Goal: Task Accomplishment & Management: Use online tool/utility

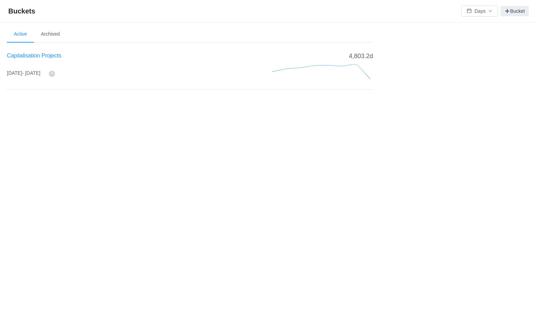
click at [48, 54] on span "Capitalisation Projects" at bounding box center [34, 56] width 54 height 6
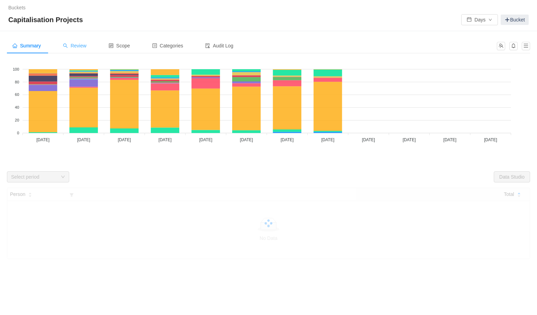
click at [79, 44] on span "Review" at bounding box center [75, 46] width 24 height 6
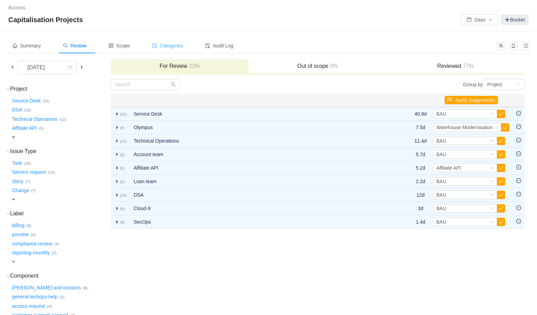
click at [173, 43] on span "Categories" at bounding box center [167, 46] width 31 height 6
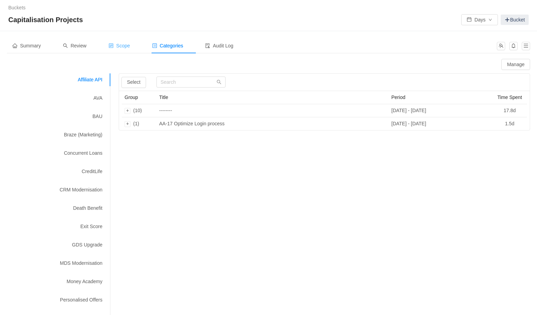
click at [122, 45] on span "Scope" at bounding box center [119, 46] width 21 height 6
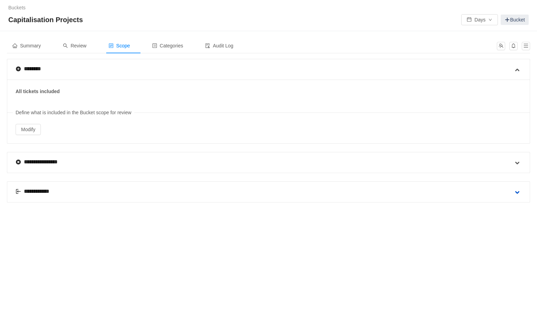
click at [516, 188] on span at bounding box center [517, 192] width 8 height 8
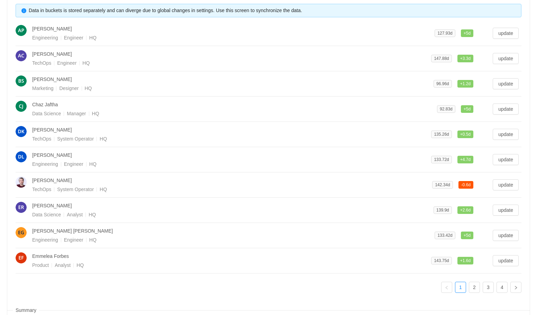
scroll to position [247, 0]
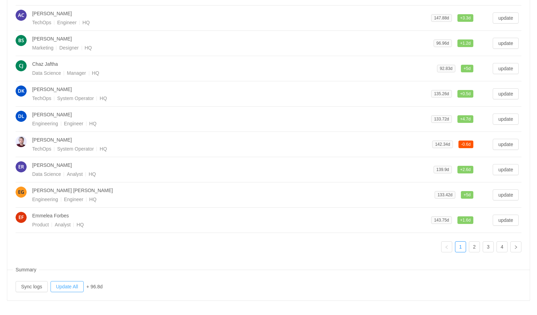
click at [78, 287] on button "Update All" at bounding box center [67, 286] width 33 height 11
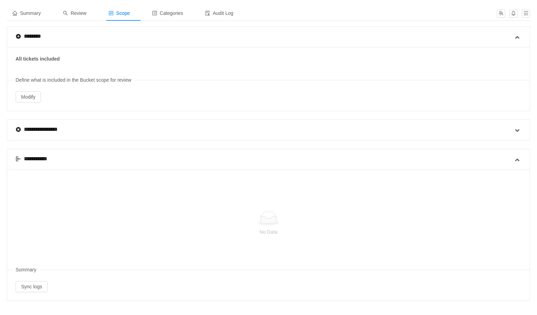
scroll to position [16, 0]
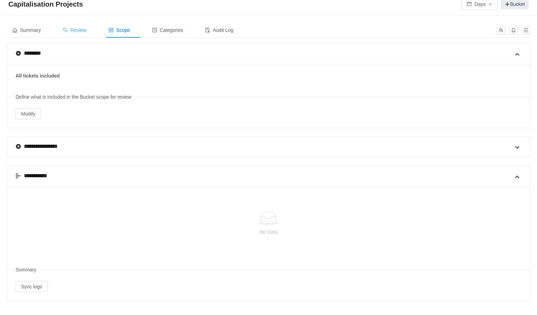
click at [77, 30] on span "Review" at bounding box center [75, 30] width 24 height 6
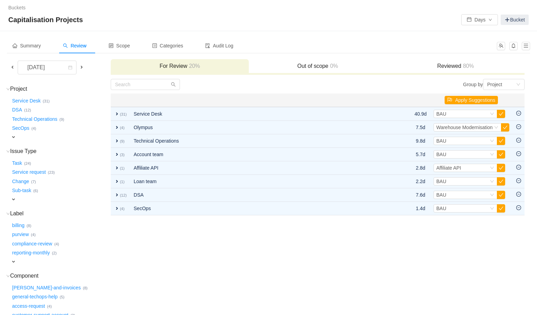
click at [12, 67] on span at bounding box center [13, 67] width 6 height 6
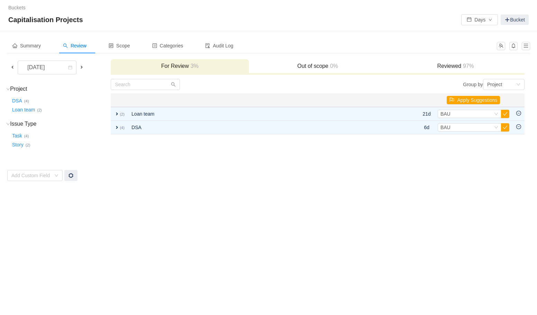
click at [12, 67] on span at bounding box center [13, 67] width 6 height 6
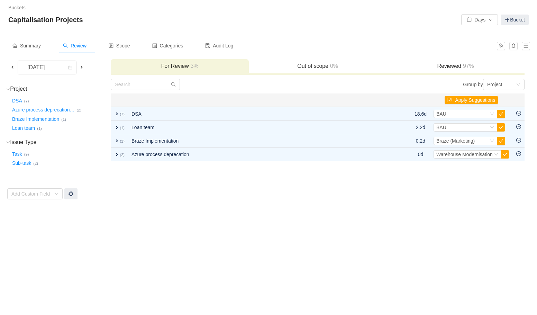
click at [12, 67] on span at bounding box center [13, 67] width 6 height 6
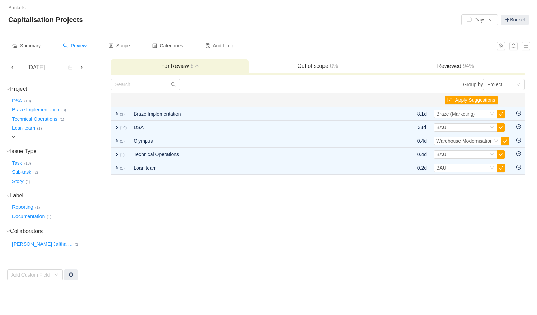
click at [12, 67] on span at bounding box center [13, 67] width 6 height 6
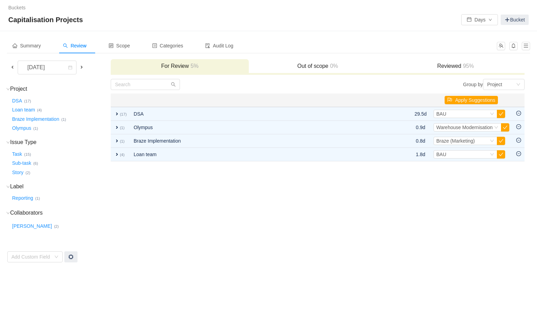
click at [12, 67] on span at bounding box center [13, 67] width 6 height 6
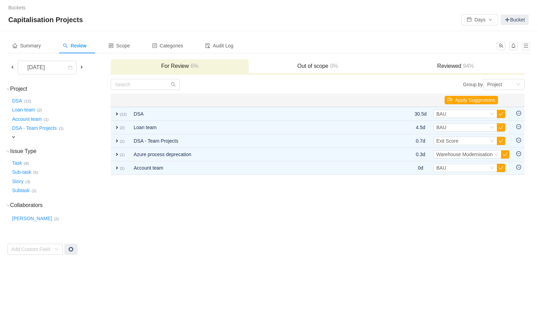
click at [12, 67] on span at bounding box center [13, 67] width 6 height 6
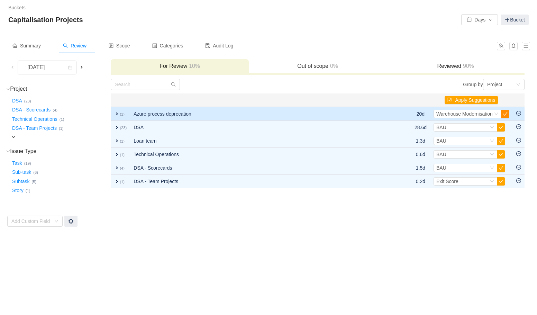
click at [506, 114] on button "button" at bounding box center [505, 114] width 8 height 8
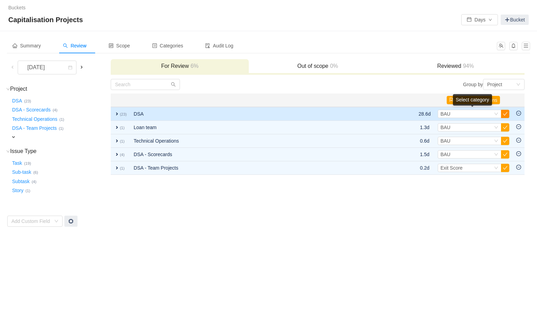
click at [508, 113] on button "button" at bounding box center [505, 114] width 8 height 8
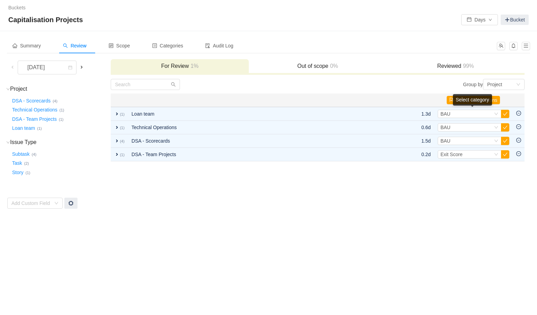
click at [508, 113] on button "button" at bounding box center [505, 114] width 8 height 8
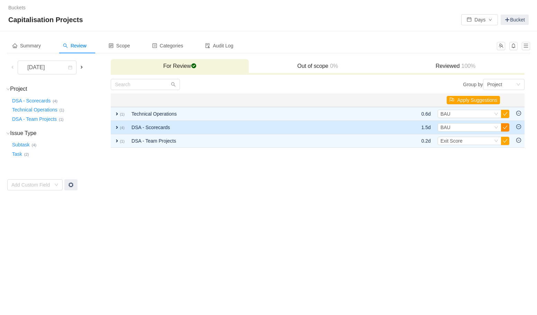
click at [506, 128] on button "button" at bounding box center [505, 127] width 8 height 8
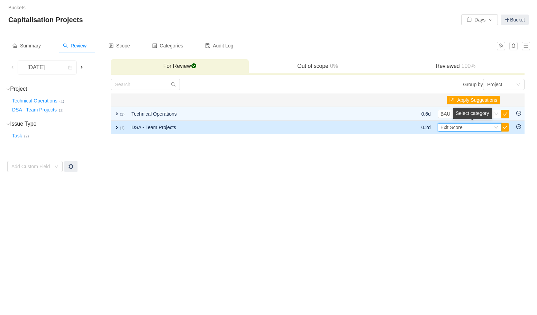
click at [496, 127] on icon "icon: down" at bounding box center [496, 127] width 4 height 4
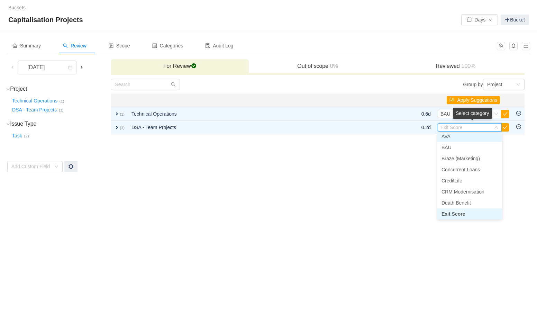
scroll to position [12, 0]
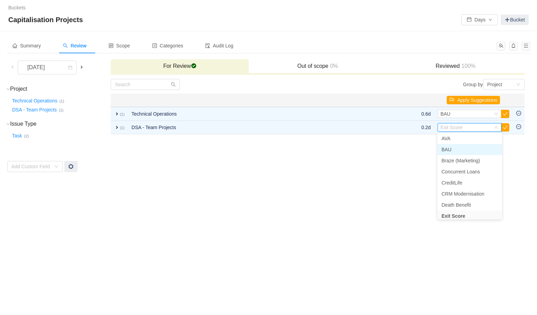
click at [473, 149] on li "BAU" at bounding box center [469, 149] width 65 height 11
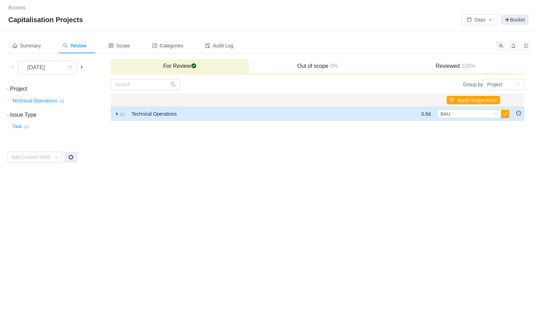
click at [117, 113] on span "expand" at bounding box center [117, 114] width 6 height 6
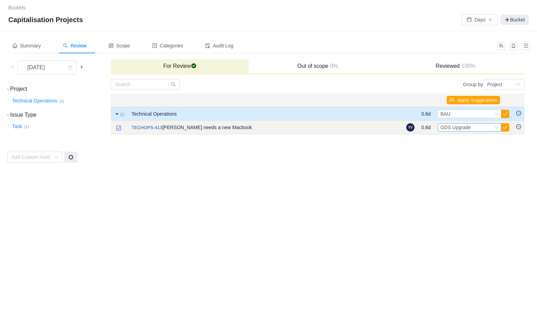
click at [498, 128] on icon "icon: down" at bounding box center [496, 127] width 4 height 4
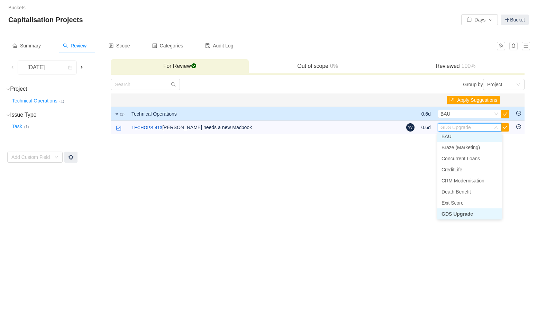
scroll to position [24, 0]
click at [462, 140] on li "BAU" at bounding box center [469, 138] width 65 height 11
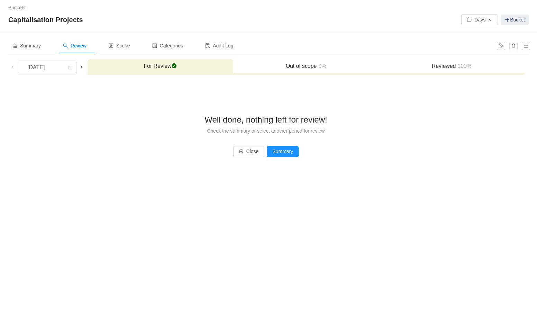
click at [84, 67] on span at bounding box center [82, 67] width 6 height 6
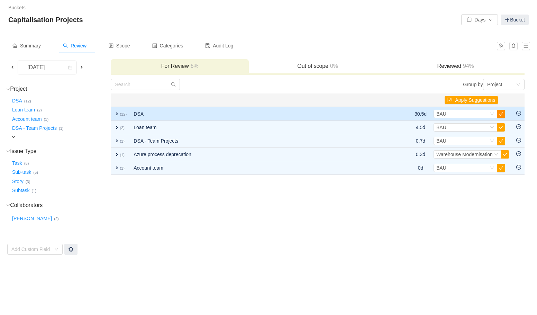
click at [498, 114] on button "button" at bounding box center [501, 114] width 8 height 8
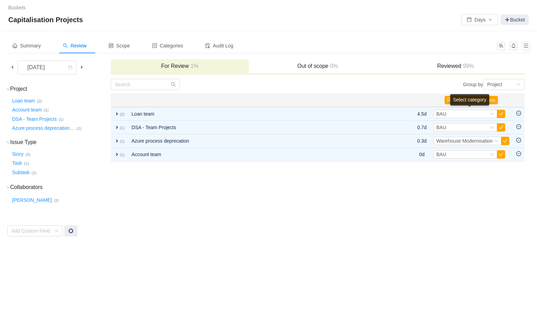
click at [498, 114] on button "button" at bounding box center [501, 114] width 8 height 8
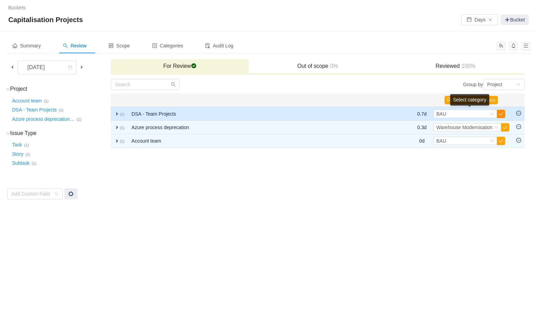
click at [498, 114] on button "button" at bounding box center [501, 114] width 8 height 8
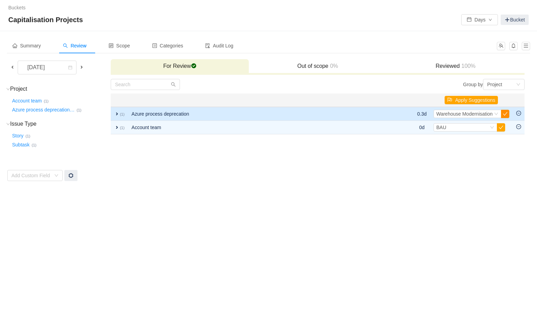
click at [506, 113] on button "button" at bounding box center [505, 114] width 8 height 8
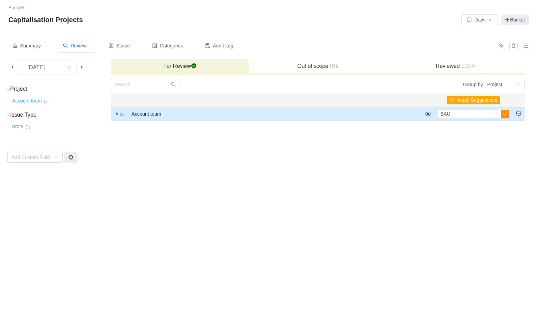
click at [504, 114] on button "button" at bounding box center [505, 114] width 8 height 8
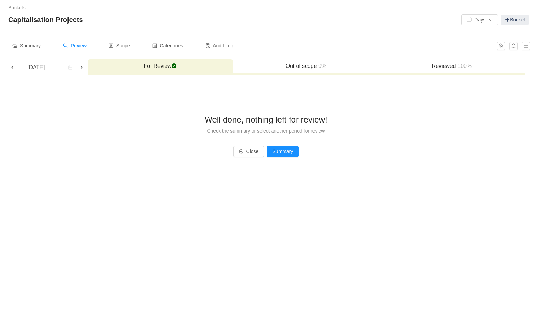
click at [84, 69] on span at bounding box center [82, 67] width 6 height 6
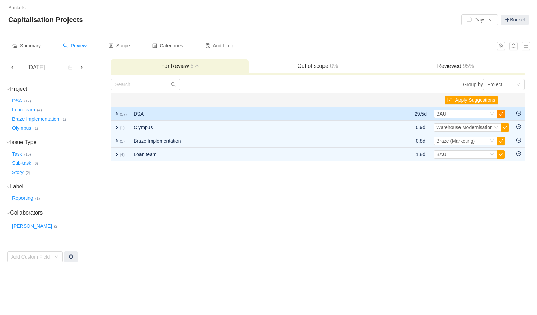
click at [500, 114] on button "button" at bounding box center [501, 114] width 8 height 8
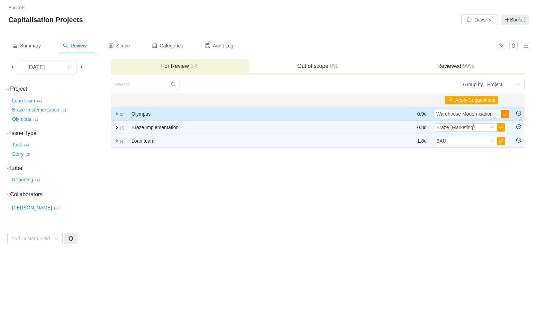
click at [506, 115] on button "button" at bounding box center [505, 114] width 8 height 8
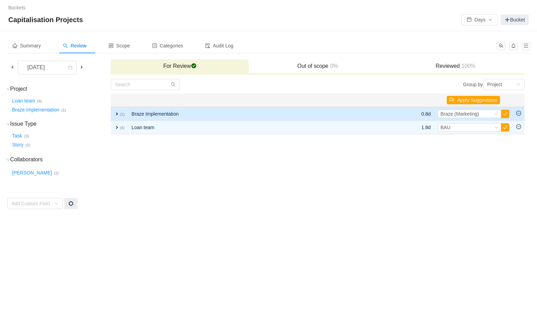
click at [115, 113] on span "expand" at bounding box center [117, 114] width 6 height 6
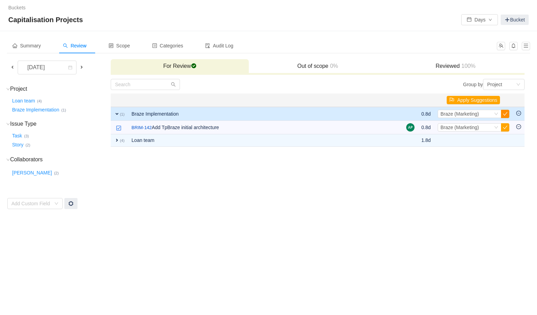
click at [506, 113] on button "button" at bounding box center [505, 114] width 8 height 8
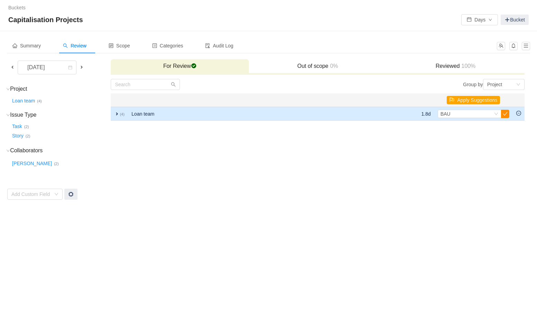
click at [505, 112] on button "button" at bounding box center [505, 114] width 8 height 8
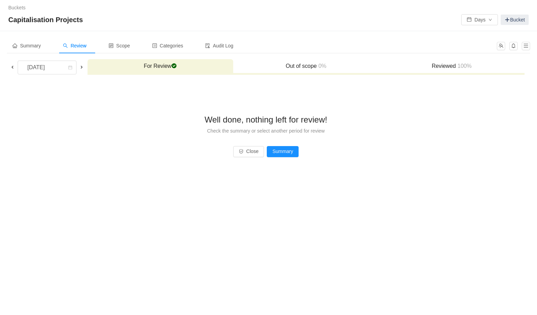
click at [80, 68] on span at bounding box center [82, 67] width 6 height 6
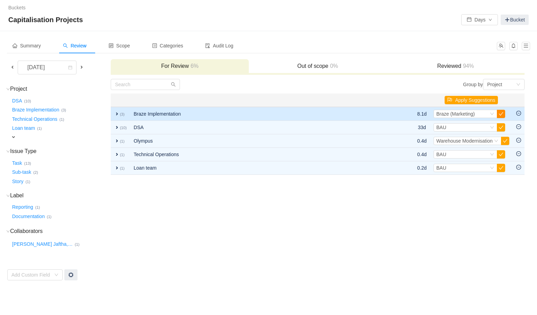
click at [500, 113] on button "button" at bounding box center [501, 114] width 8 height 8
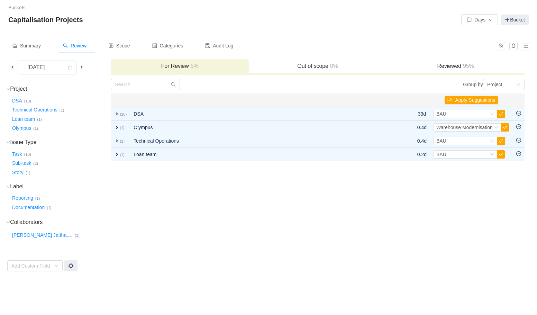
click at [500, 113] on button "button" at bounding box center [501, 114] width 8 height 8
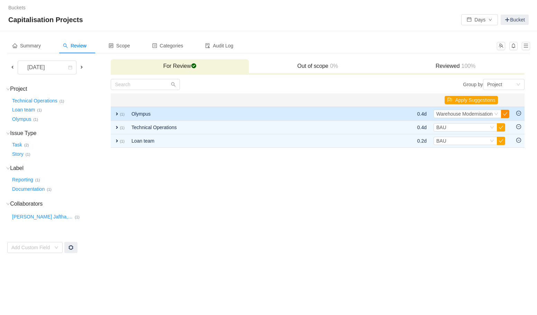
click at [505, 114] on button "button" at bounding box center [505, 114] width 8 height 8
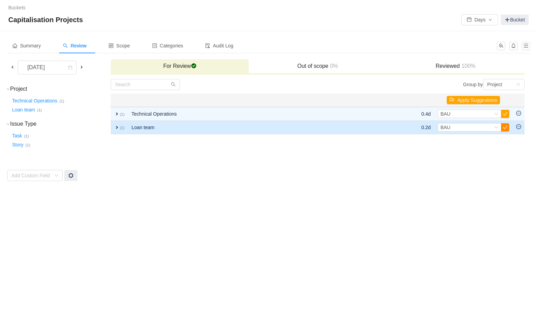
click at [504, 126] on button "button" at bounding box center [505, 127] width 8 height 8
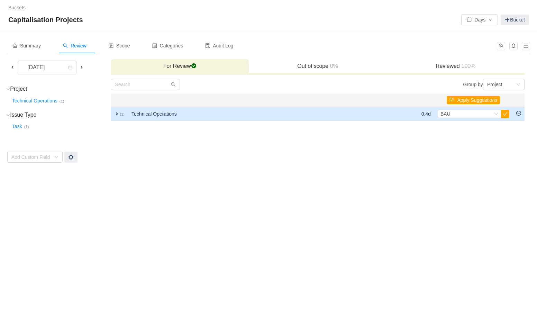
click at [117, 114] on span "expand" at bounding box center [117, 114] width 6 height 6
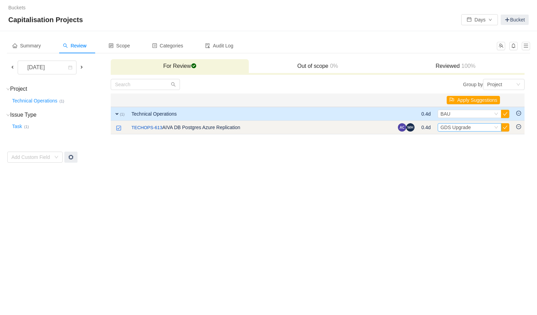
click at [496, 128] on icon "icon: down" at bounding box center [496, 127] width 4 height 4
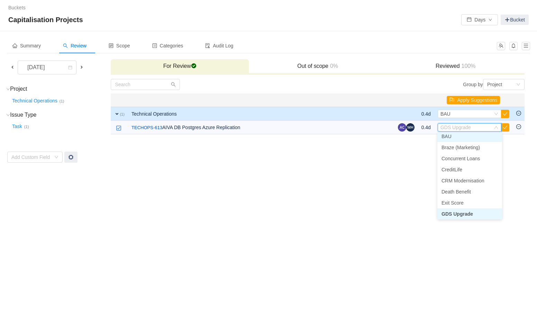
scroll to position [24, 0]
click at [485, 138] on li "BAU" at bounding box center [469, 138] width 65 height 11
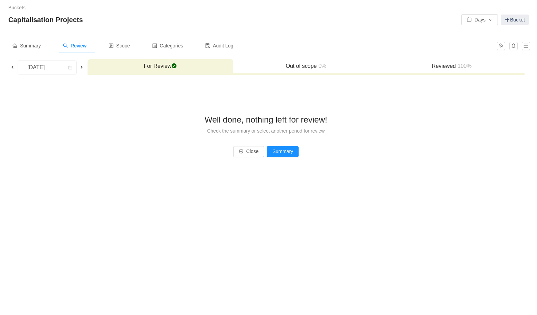
click at [82, 67] on span at bounding box center [82, 67] width 6 height 6
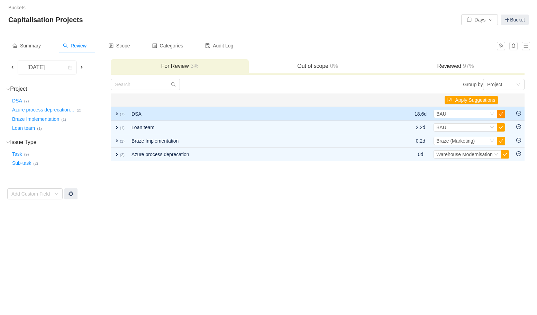
click at [500, 115] on button "button" at bounding box center [501, 114] width 8 height 8
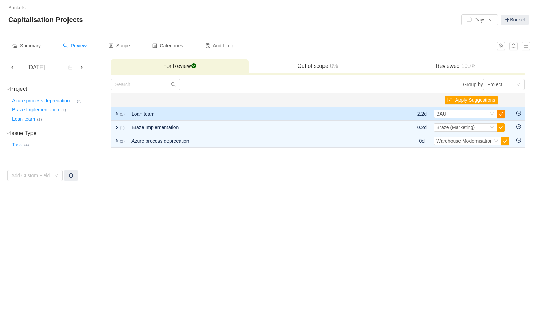
click at [500, 115] on button "button" at bounding box center [501, 114] width 8 height 8
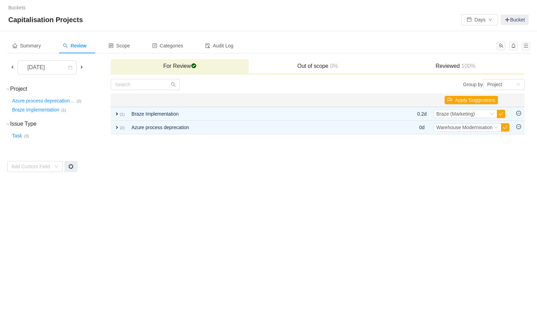
click at [500, 115] on button "button" at bounding box center [501, 114] width 8 height 8
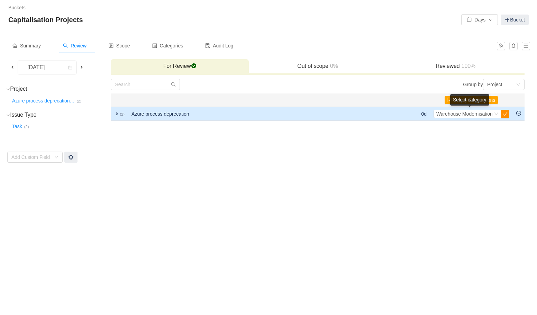
click at [506, 115] on button "button" at bounding box center [505, 114] width 8 height 8
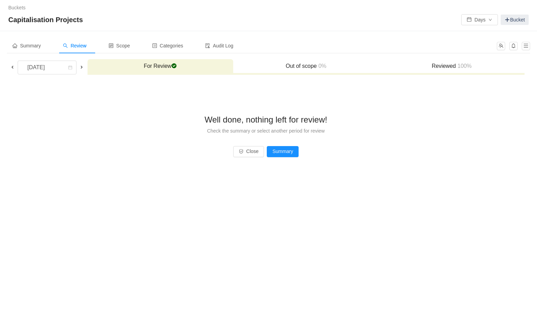
click at [81, 67] on span at bounding box center [82, 67] width 6 height 6
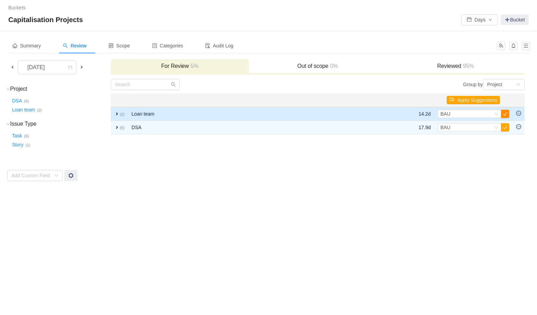
click at [507, 115] on button "button" at bounding box center [505, 114] width 8 height 8
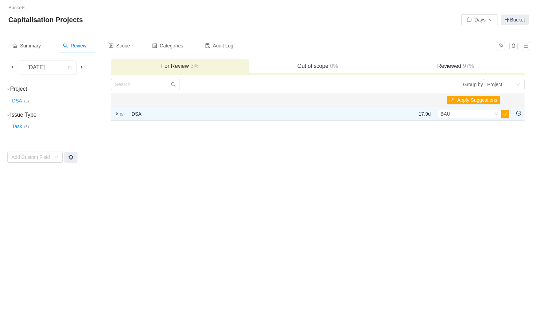
click at [507, 115] on button "button" at bounding box center [505, 114] width 8 height 8
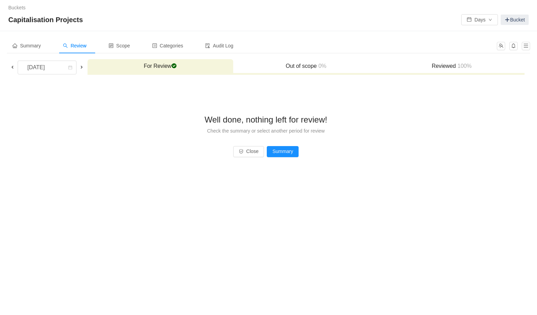
click at [81, 67] on span at bounding box center [82, 67] width 6 height 6
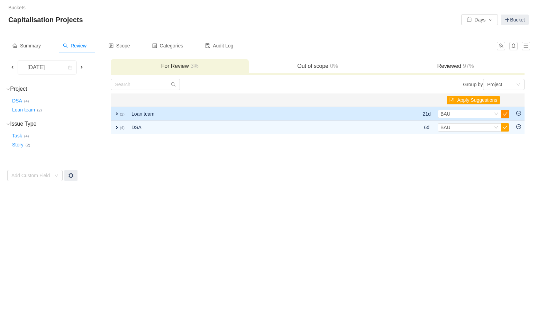
click at [504, 114] on button "button" at bounding box center [505, 114] width 8 height 8
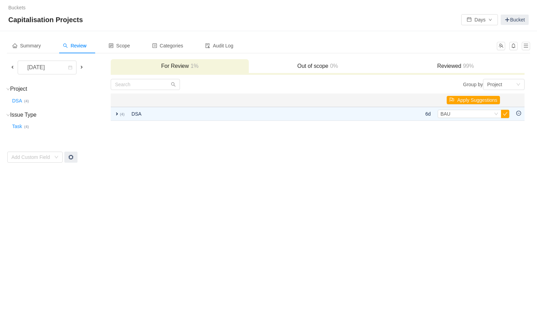
click at [504, 114] on button "button" at bounding box center [505, 114] width 8 height 8
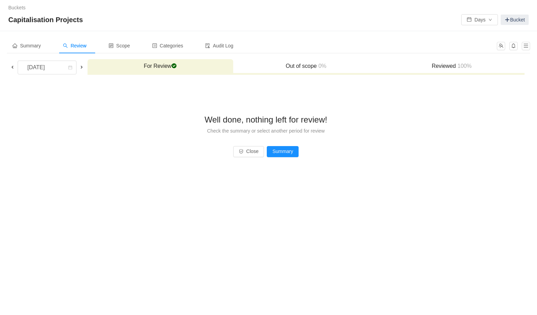
click at [81, 67] on span at bounding box center [82, 67] width 6 height 6
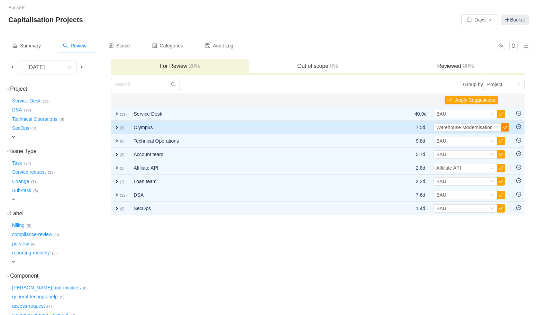
click at [507, 126] on button "button" at bounding box center [505, 127] width 8 height 8
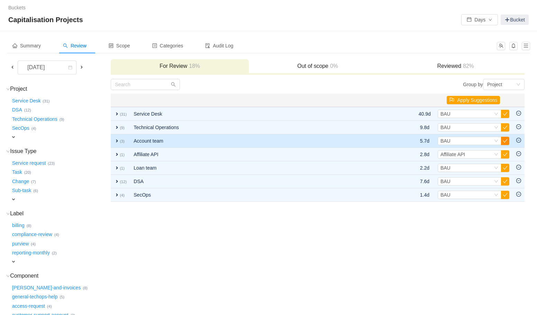
click at [506, 141] on button "button" at bounding box center [505, 141] width 8 height 8
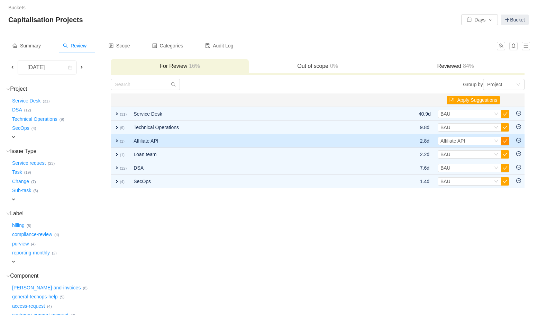
click at [505, 141] on button "button" at bounding box center [505, 141] width 8 height 8
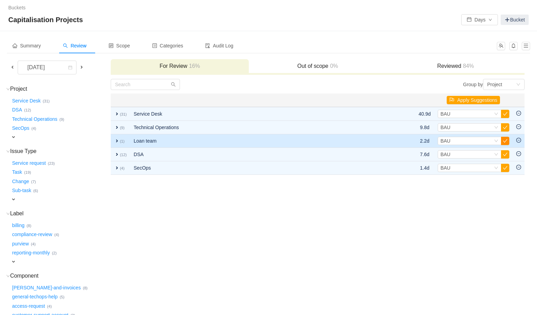
click at [507, 140] on button "button" at bounding box center [505, 141] width 8 height 8
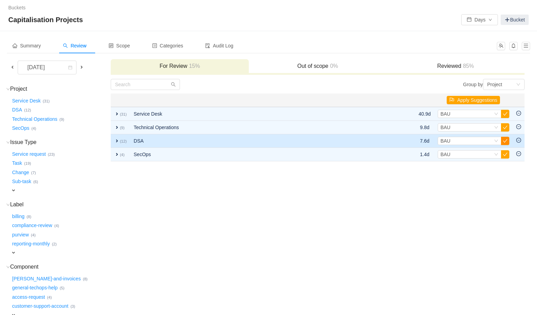
click at [505, 140] on button "button" at bounding box center [505, 141] width 8 height 8
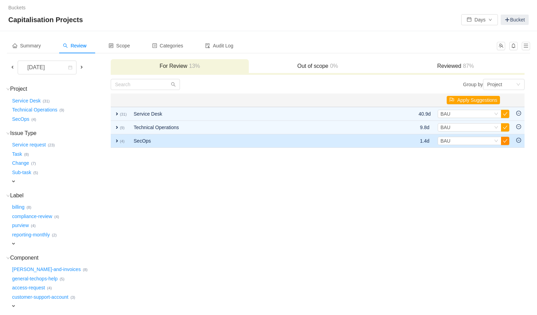
click at [504, 142] on button "button" at bounding box center [505, 141] width 8 height 8
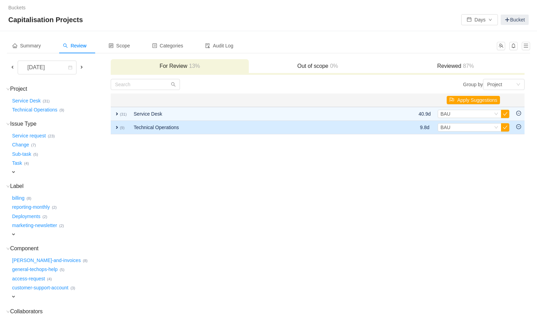
click at [118, 128] on span "expand" at bounding box center [117, 128] width 6 height 6
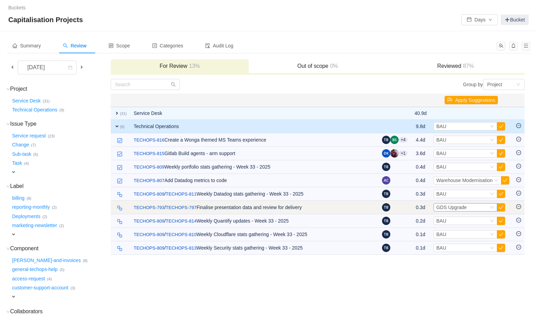
click at [460, 207] on span "GDS Upgrade" at bounding box center [451, 207] width 30 height 6
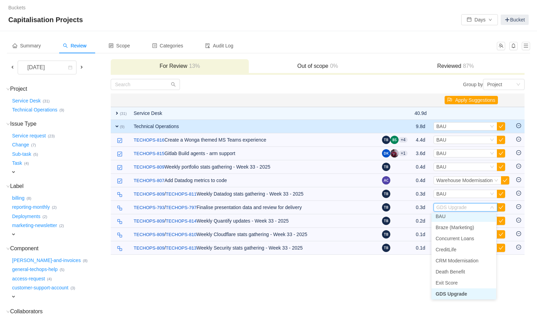
scroll to position [24, 0]
click at [458, 217] on li "BAU" at bounding box center [463, 218] width 65 height 11
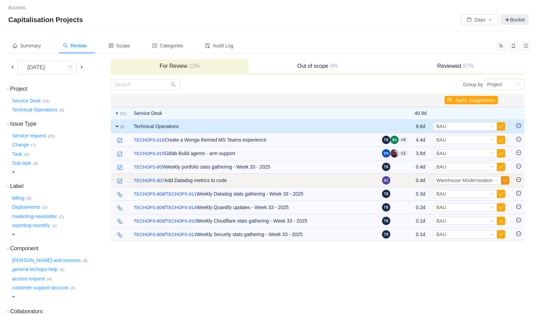
click at [506, 180] on button "button" at bounding box center [505, 180] width 8 height 8
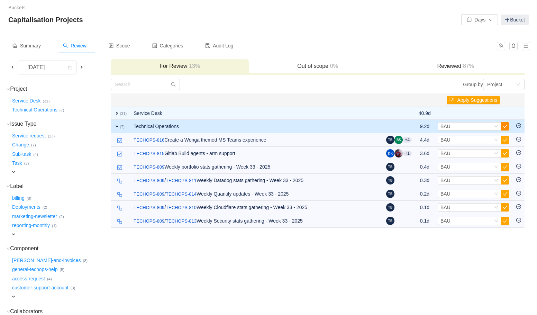
click at [505, 127] on button "button" at bounding box center [505, 126] width 8 height 8
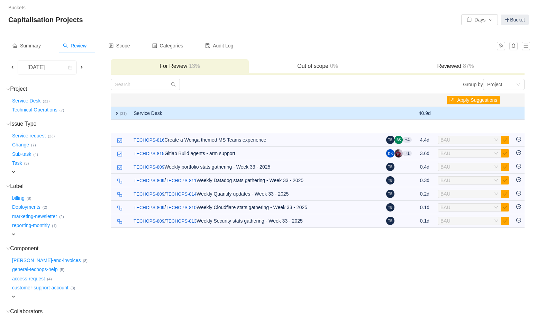
click at [117, 114] on span "expand" at bounding box center [117, 113] width 6 height 6
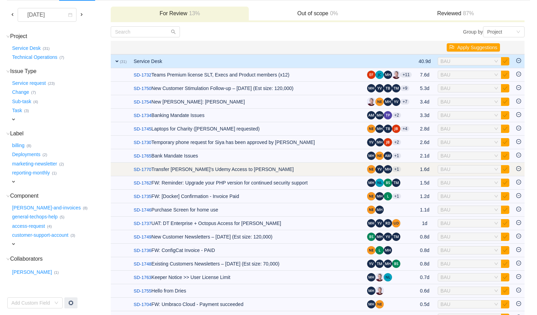
scroll to position [0, 0]
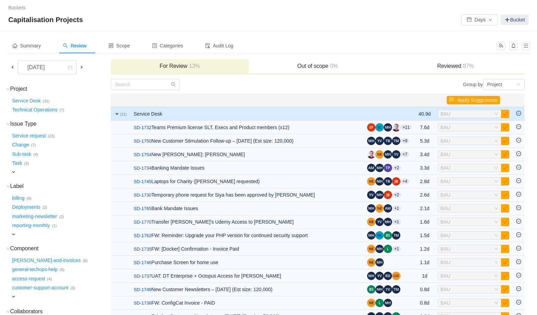
click at [82, 68] on span at bounding box center [82, 67] width 6 height 6
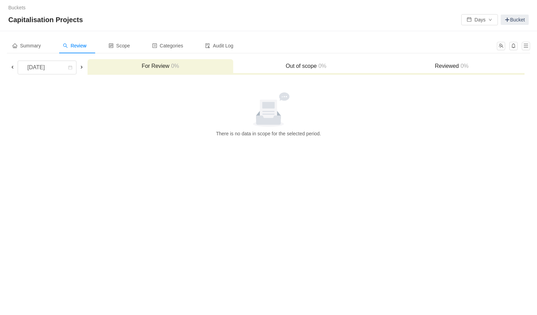
click at [13, 67] on span at bounding box center [13, 67] width 6 height 6
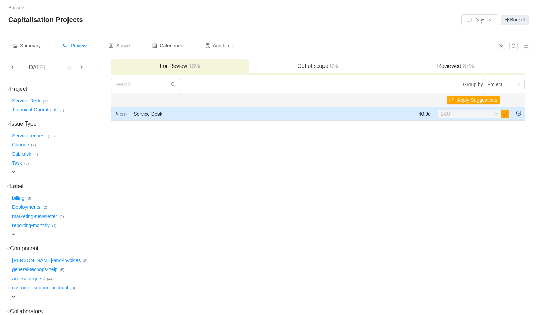
click at [116, 113] on span "expand" at bounding box center [117, 114] width 6 height 6
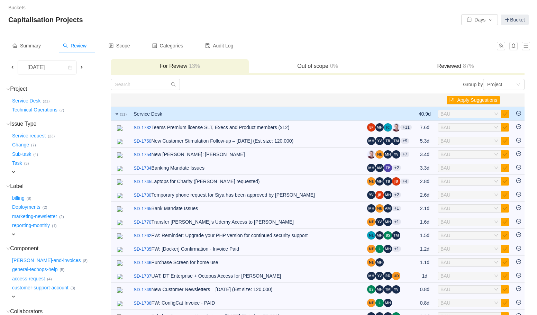
click at [325, 63] on h3 "Out of scope 0%" at bounding box center [317, 66] width 131 height 7
